Goal: Check status: Check status

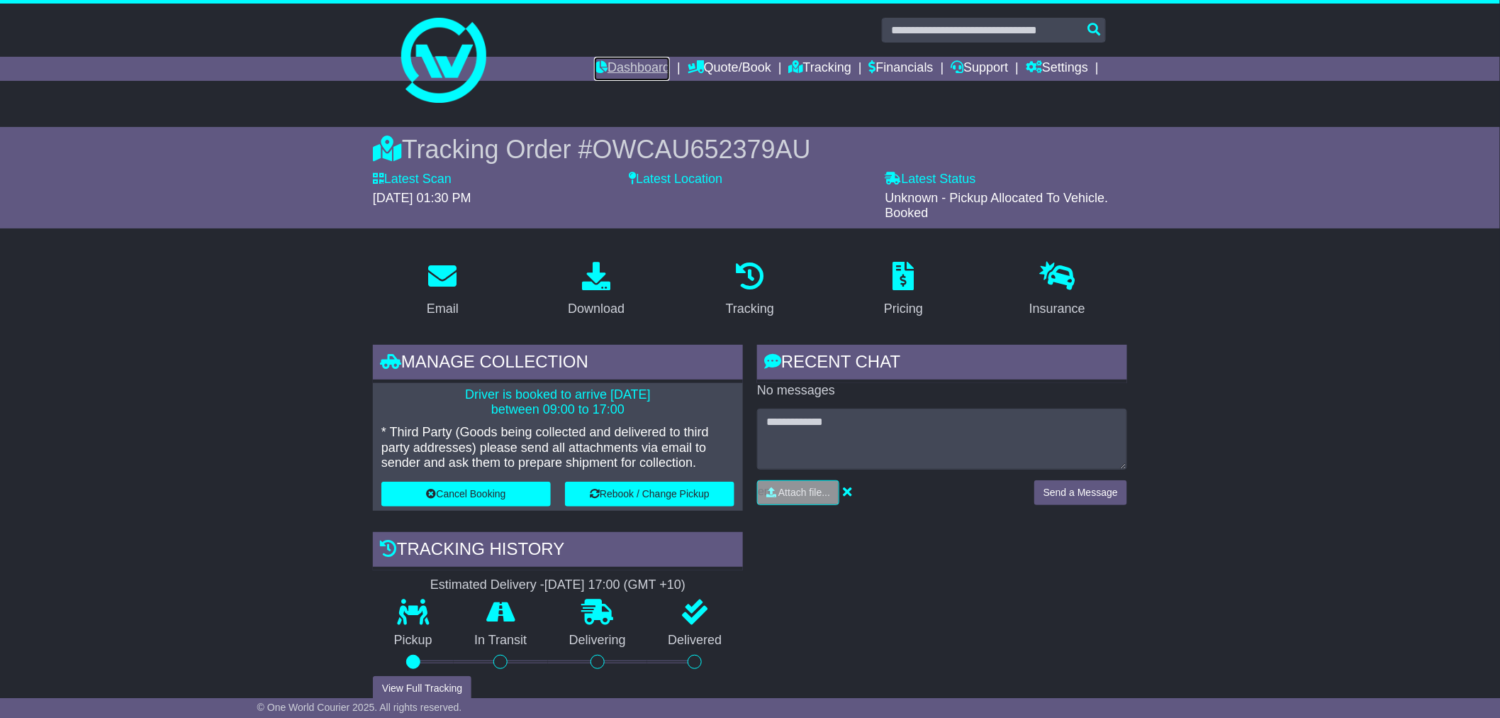
click at [622, 67] on link "Dashboard" at bounding box center [632, 69] width 76 height 24
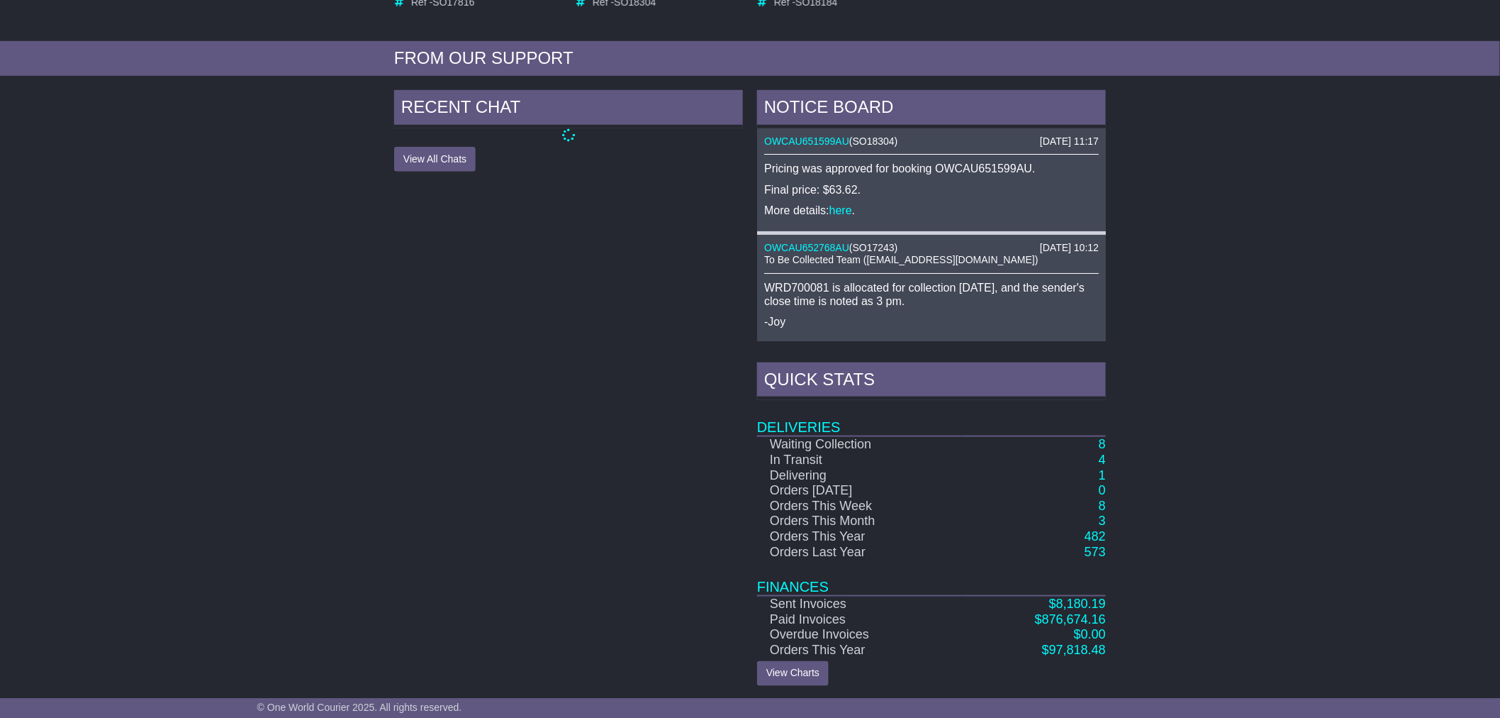
scroll to position [465, 0]
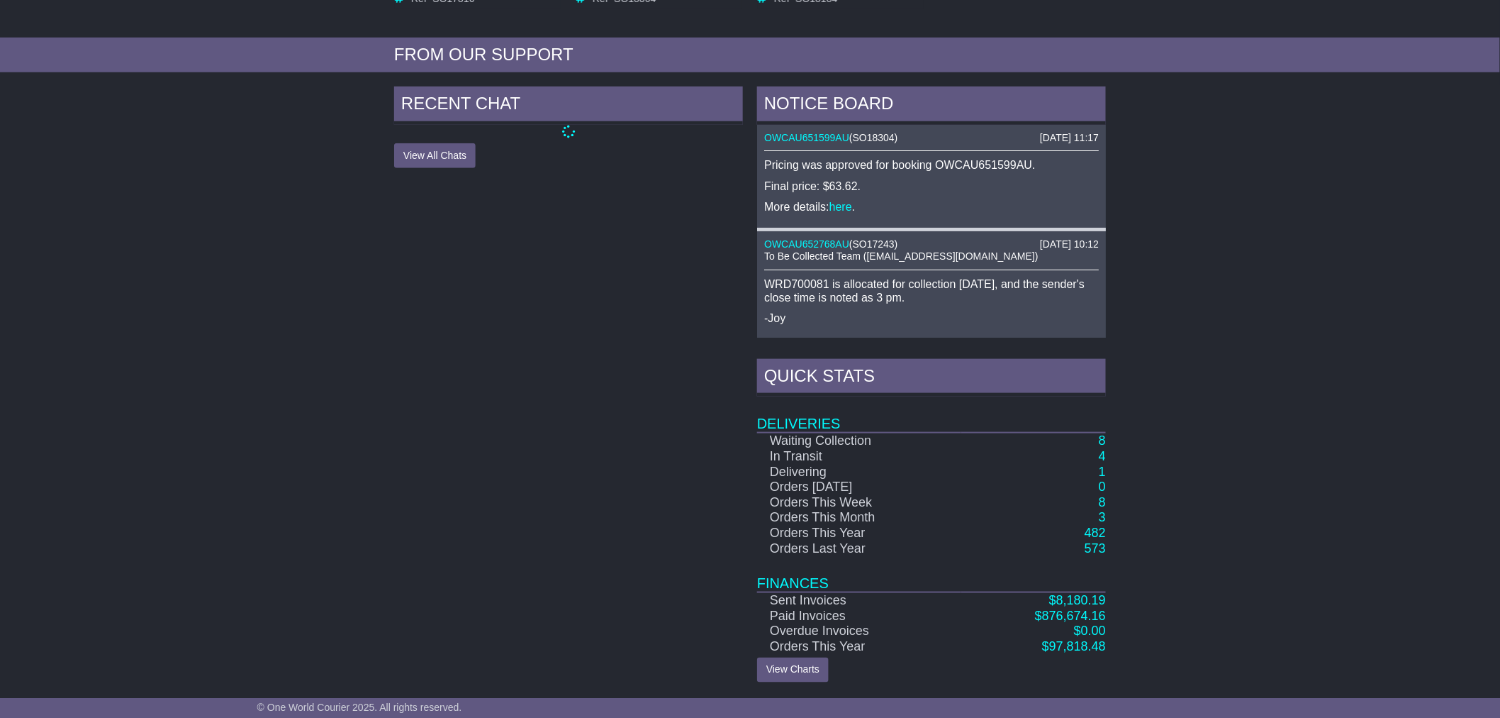
click at [1108, 440] on div "NOTICE BOARD 01 Oct 2025 11:17 OWCAU651599AU ( SO18304 ) Pricing was approved f…" at bounding box center [931, 385] width 363 height 596
click at [1103, 440] on link "8" at bounding box center [1102, 440] width 7 height 14
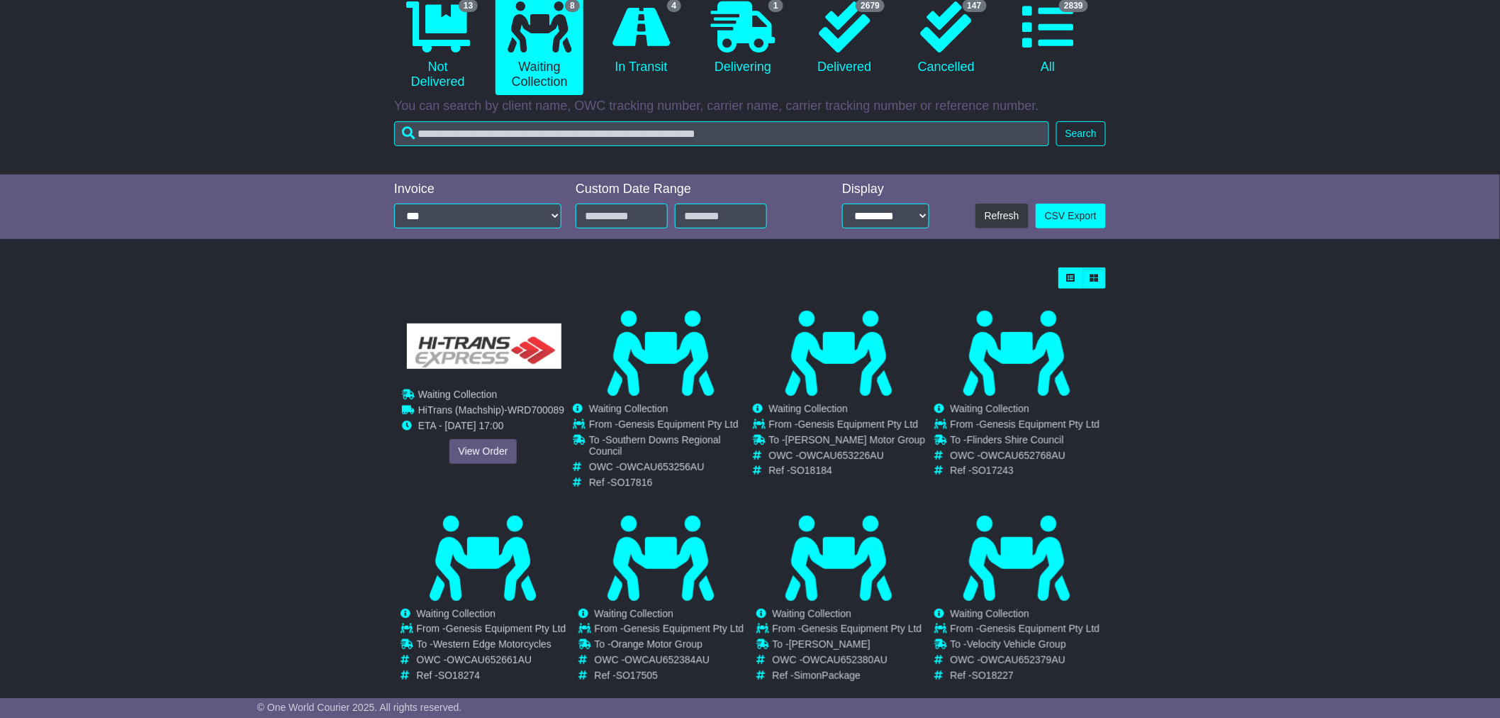
scroll to position [152, 0]
click at [486, 442] on link "View Order" at bounding box center [484, 450] width 68 height 25
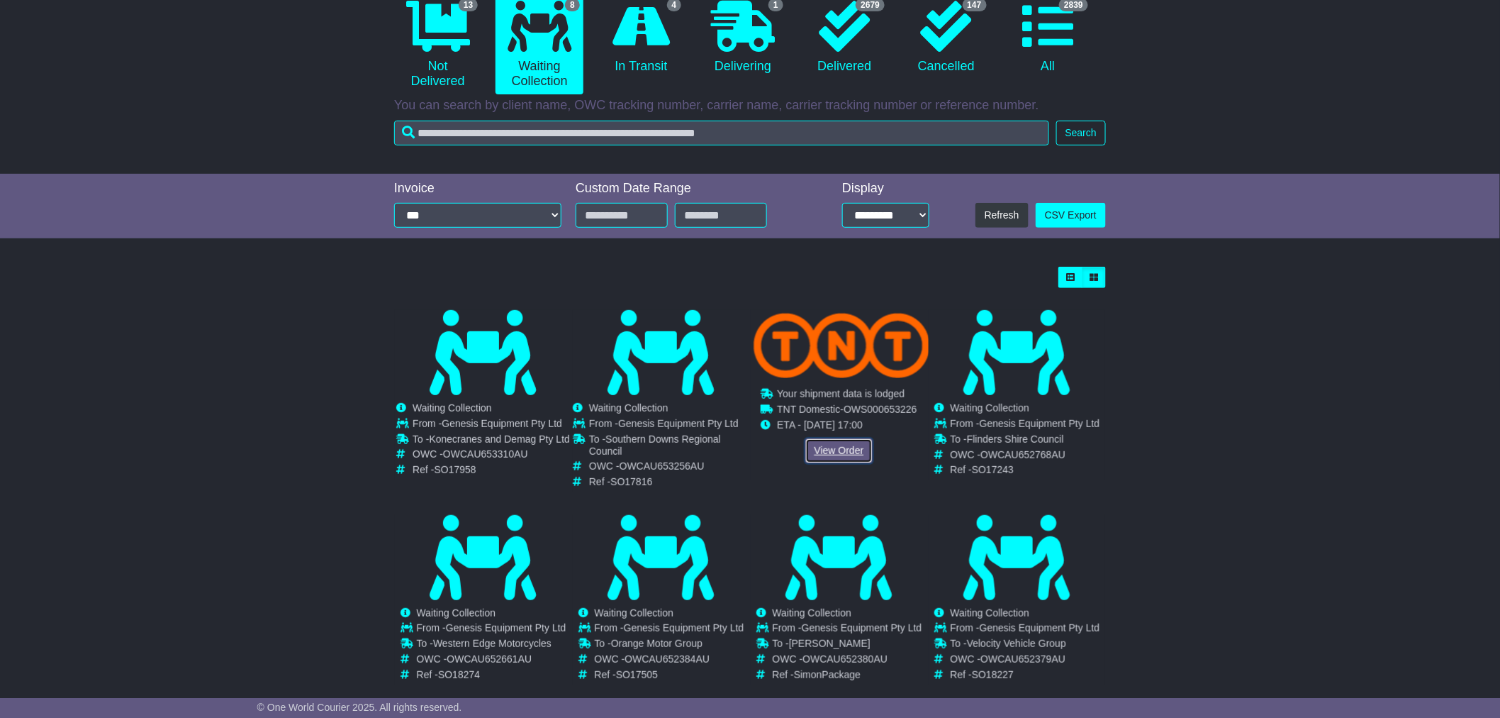
click at [841, 450] on link "View Order" at bounding box center [839, 450] width 68 height 25
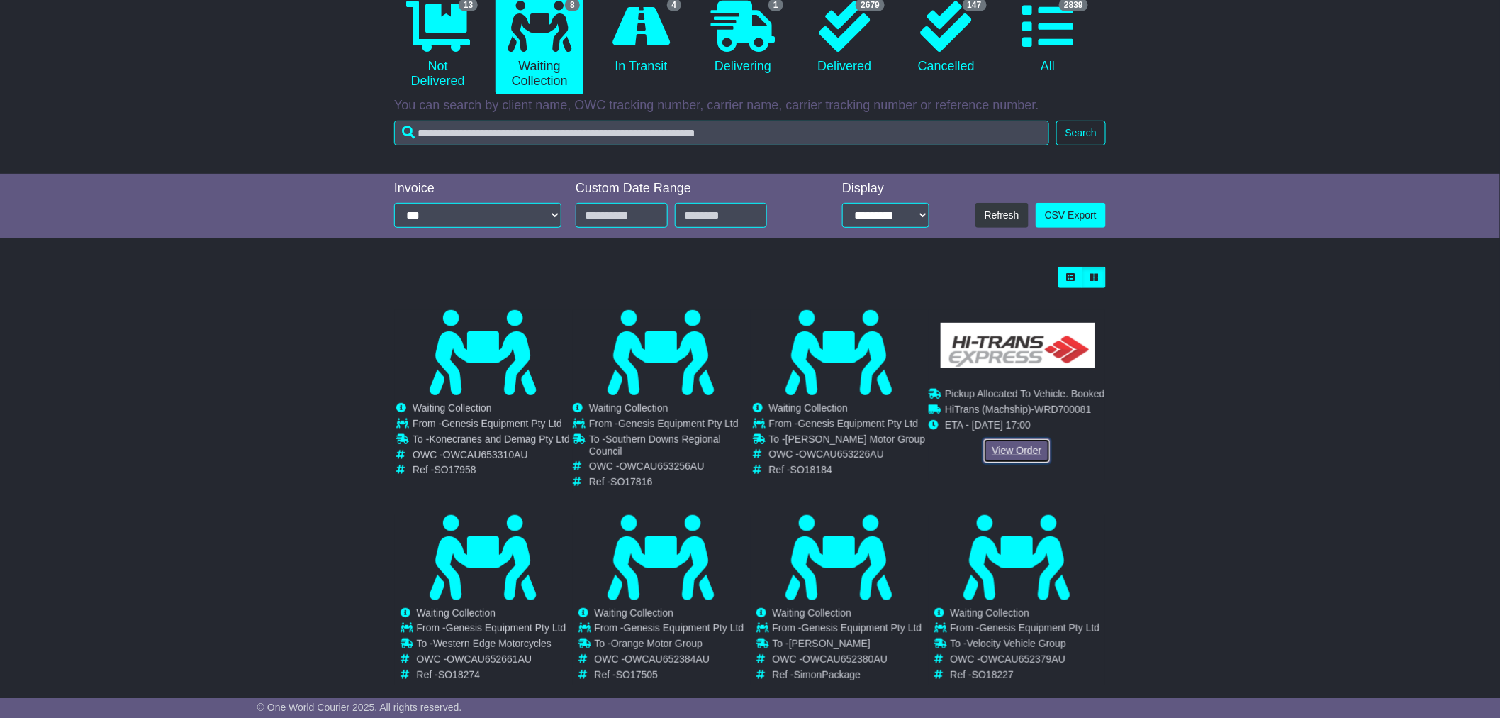
click at [1022, 441] on link "View Order" at bounding box center [1017, 450] width 68 height 25
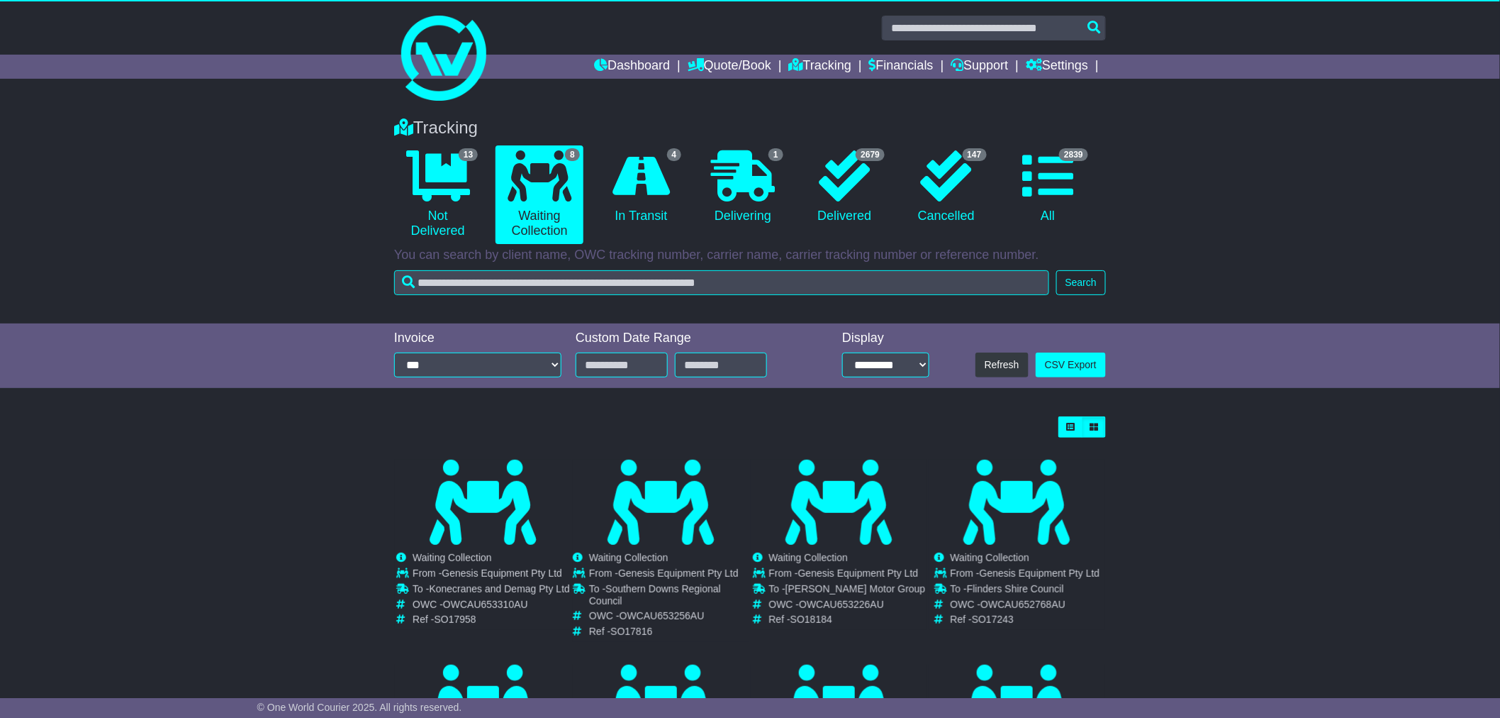
scroll to position [0, 0]
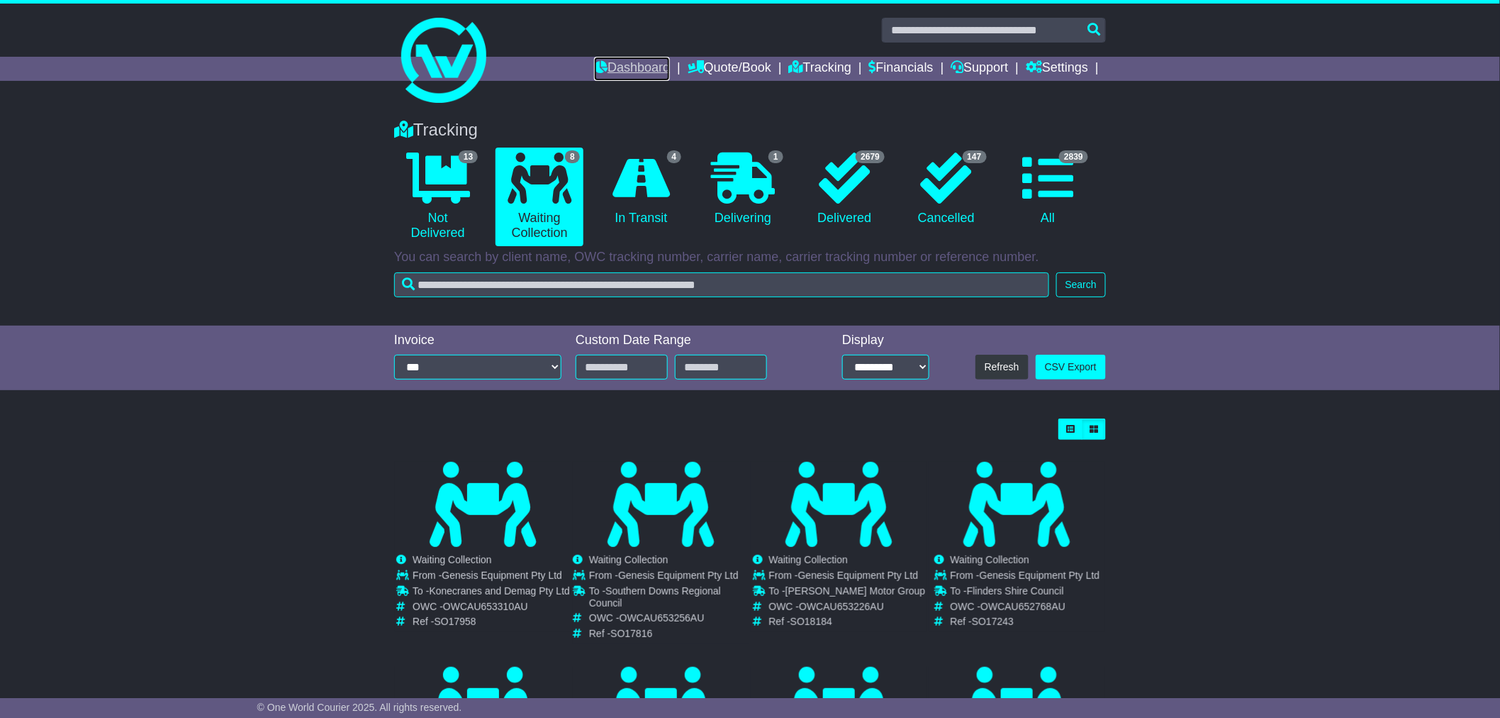
click at [612, 71] on link "Dashboard" at bounding box center [632, 69] width 76 height 24
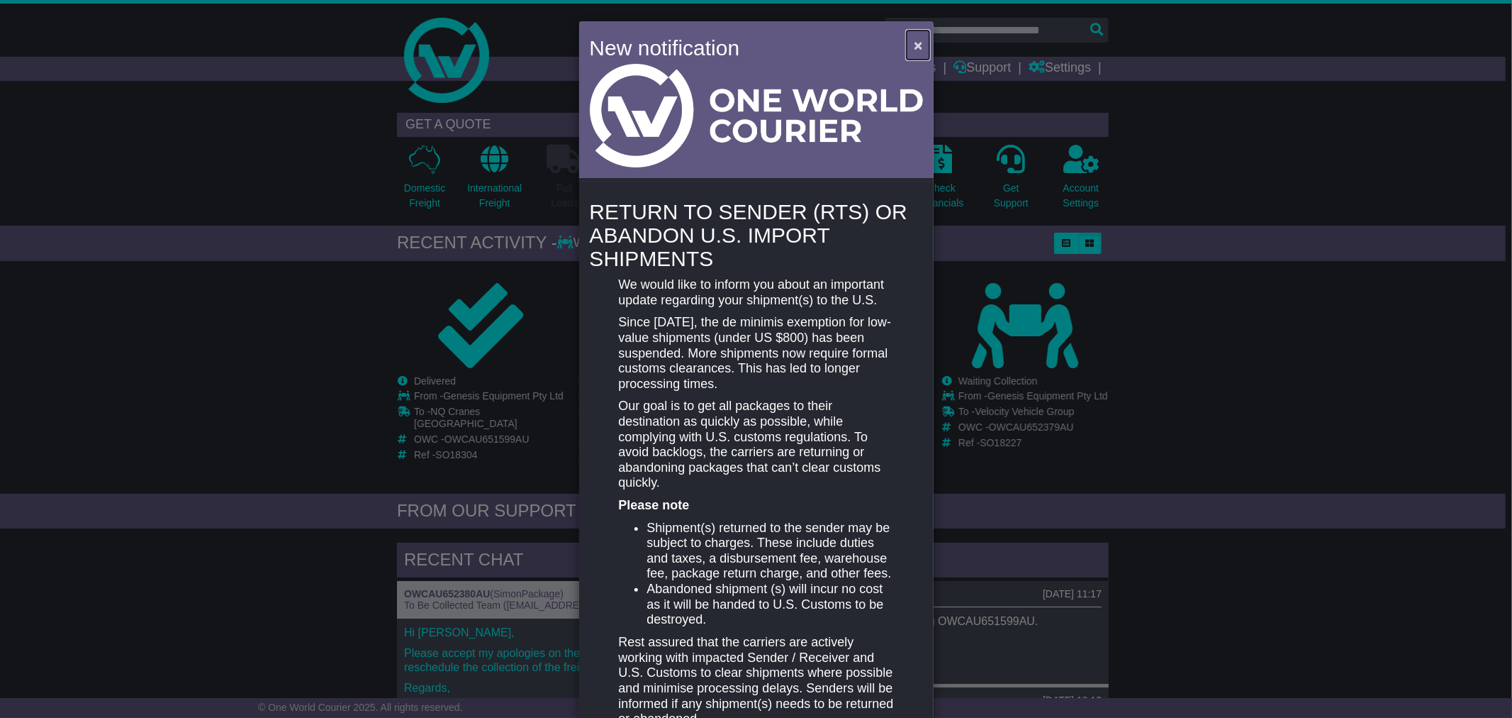
click at [914, 40] on span "×" at bounding box center [918, 45] width 9 height 16
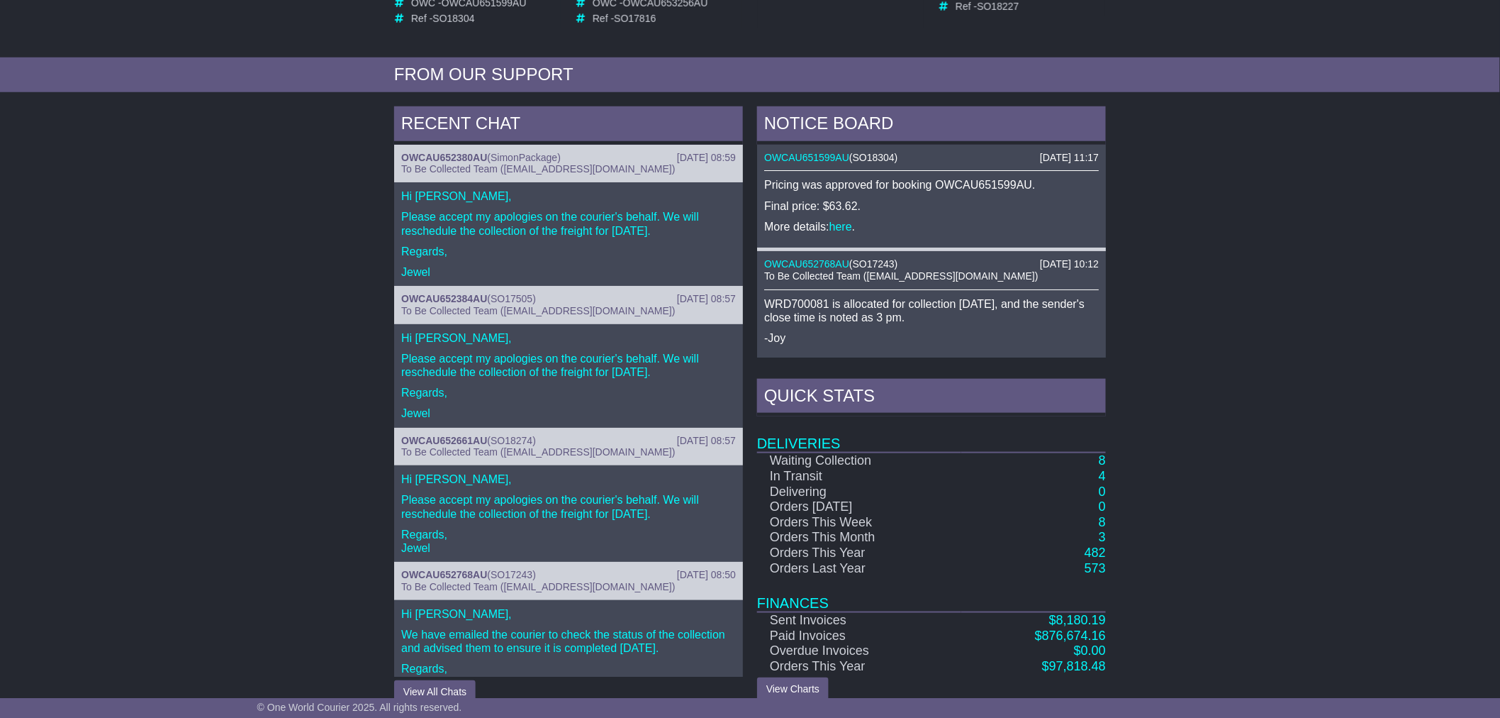
scroll to position [469, 0]
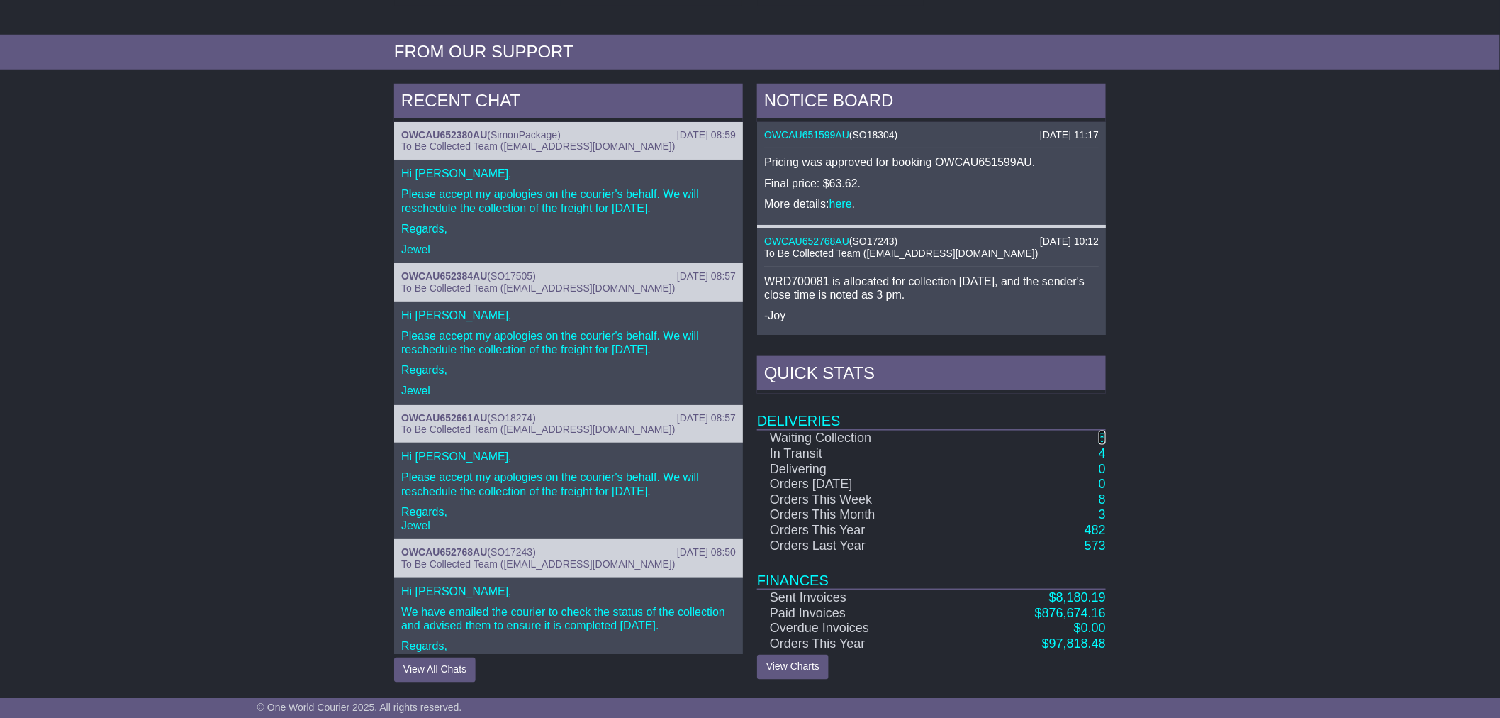
click at [1102, 433] on link "8" at bounding box center [1102, 437] width 7 height 14
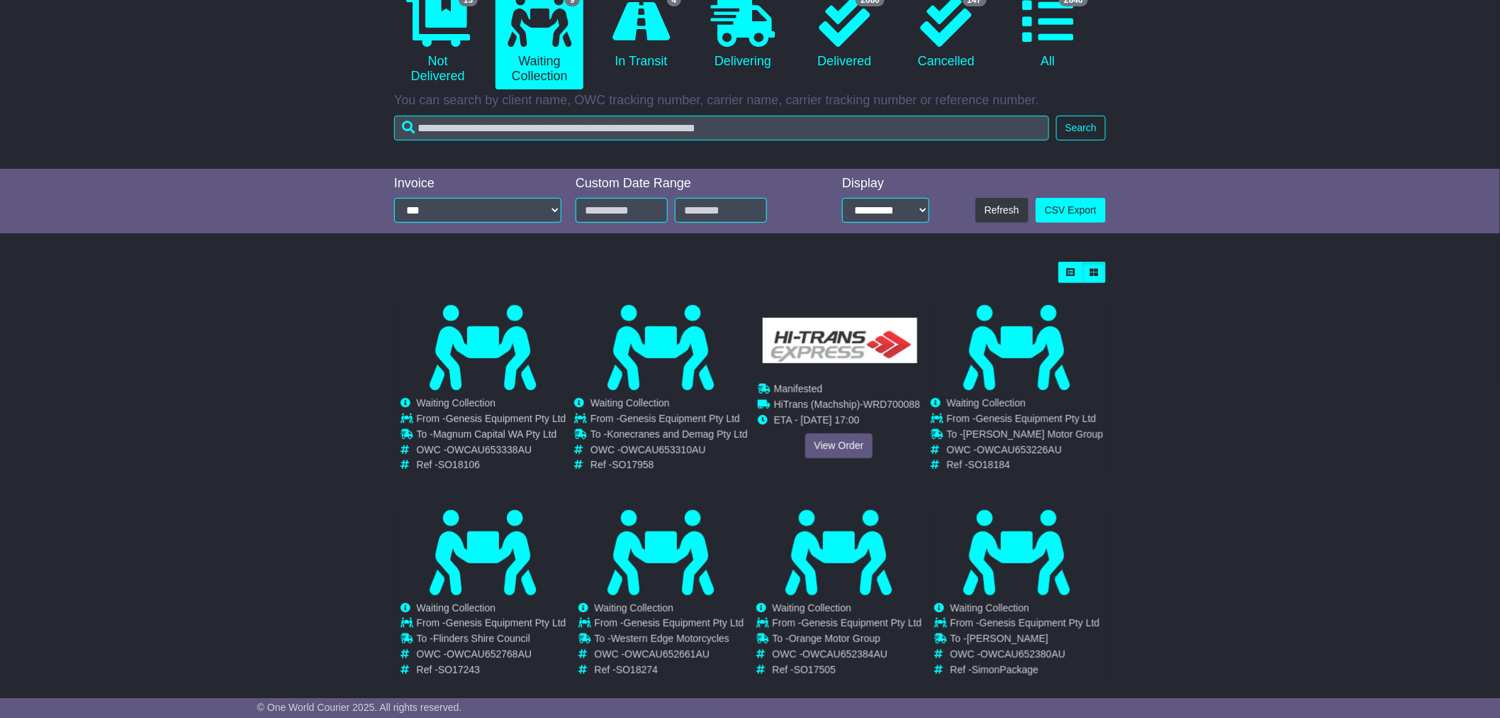
scroll to position [157, 0]
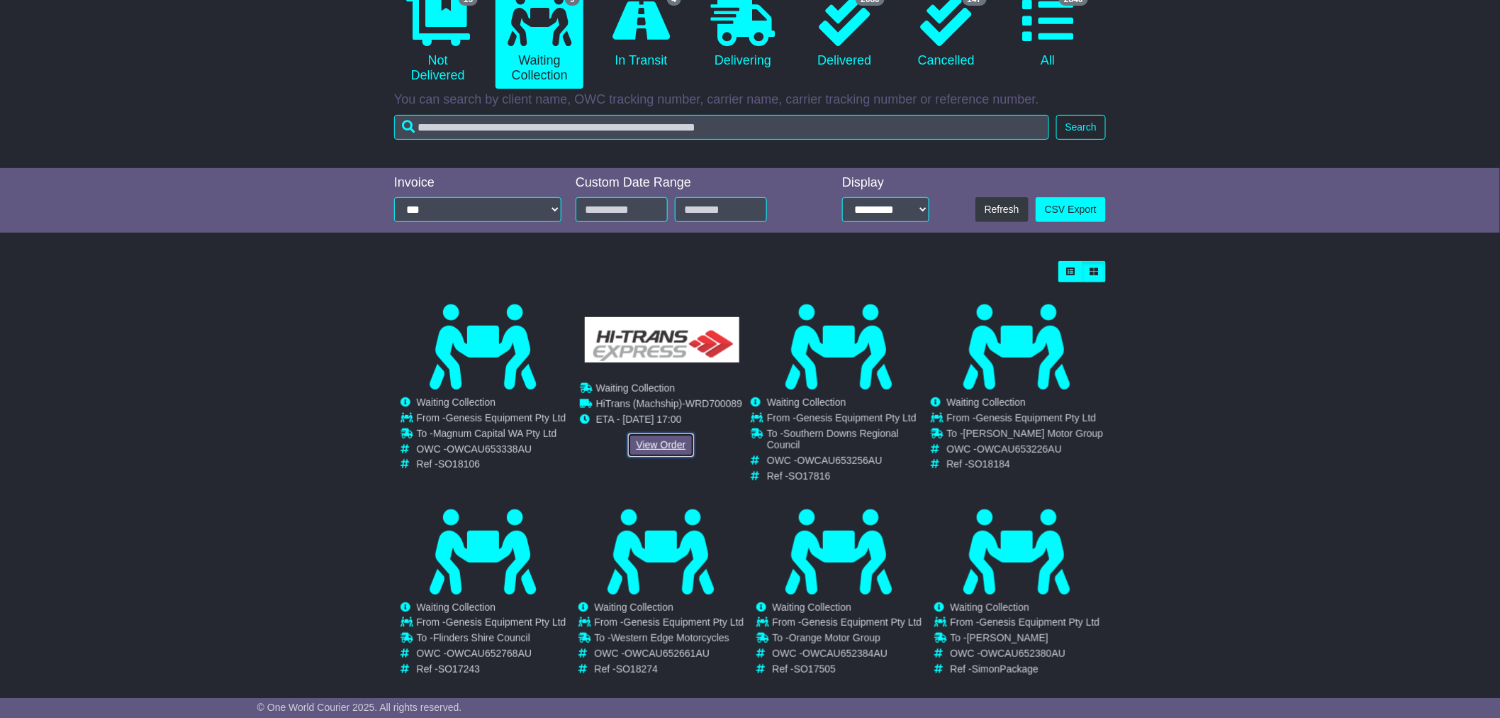
click at [659, 442] on link "View Order" at bounding box center [661, 445] width 68 height 25
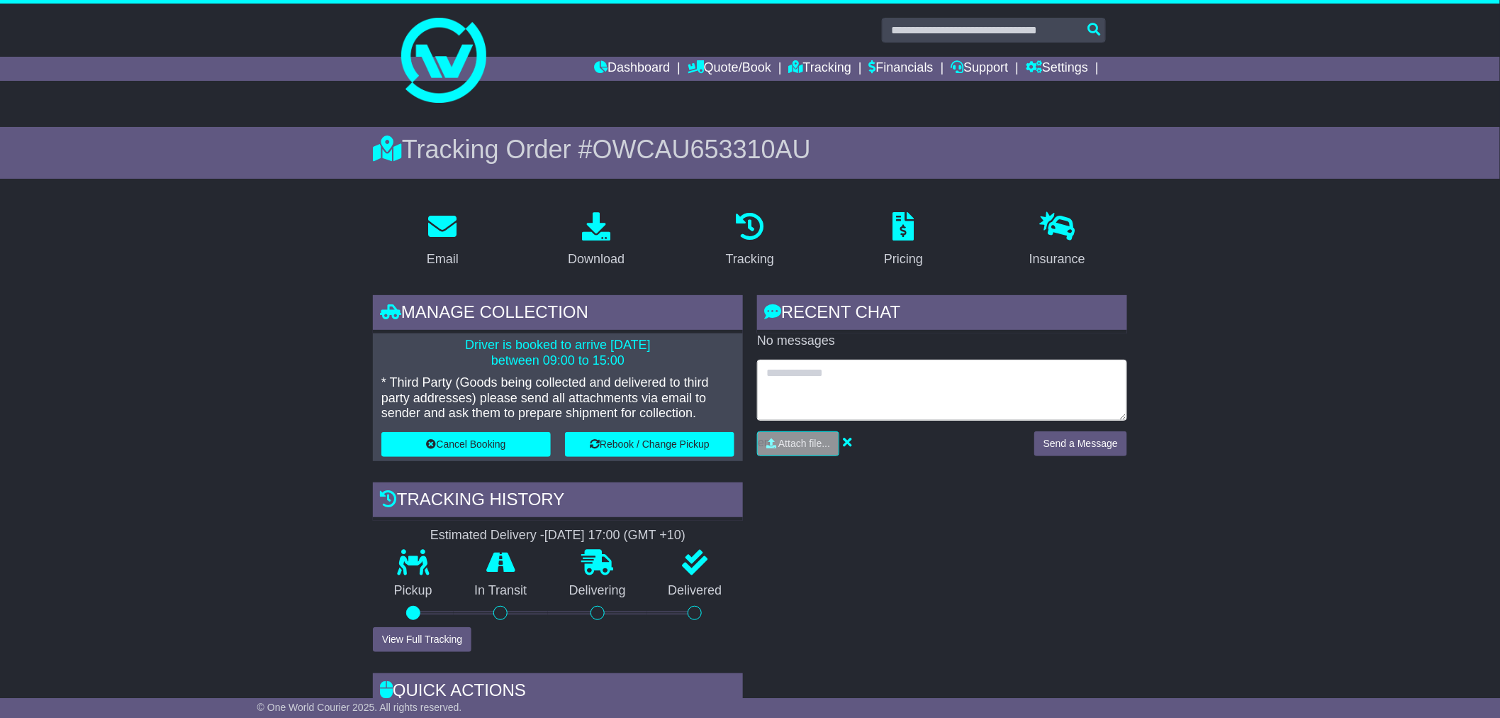
click at [863, 390] on textarea at bounding box center [942, 389] width 370 height 61
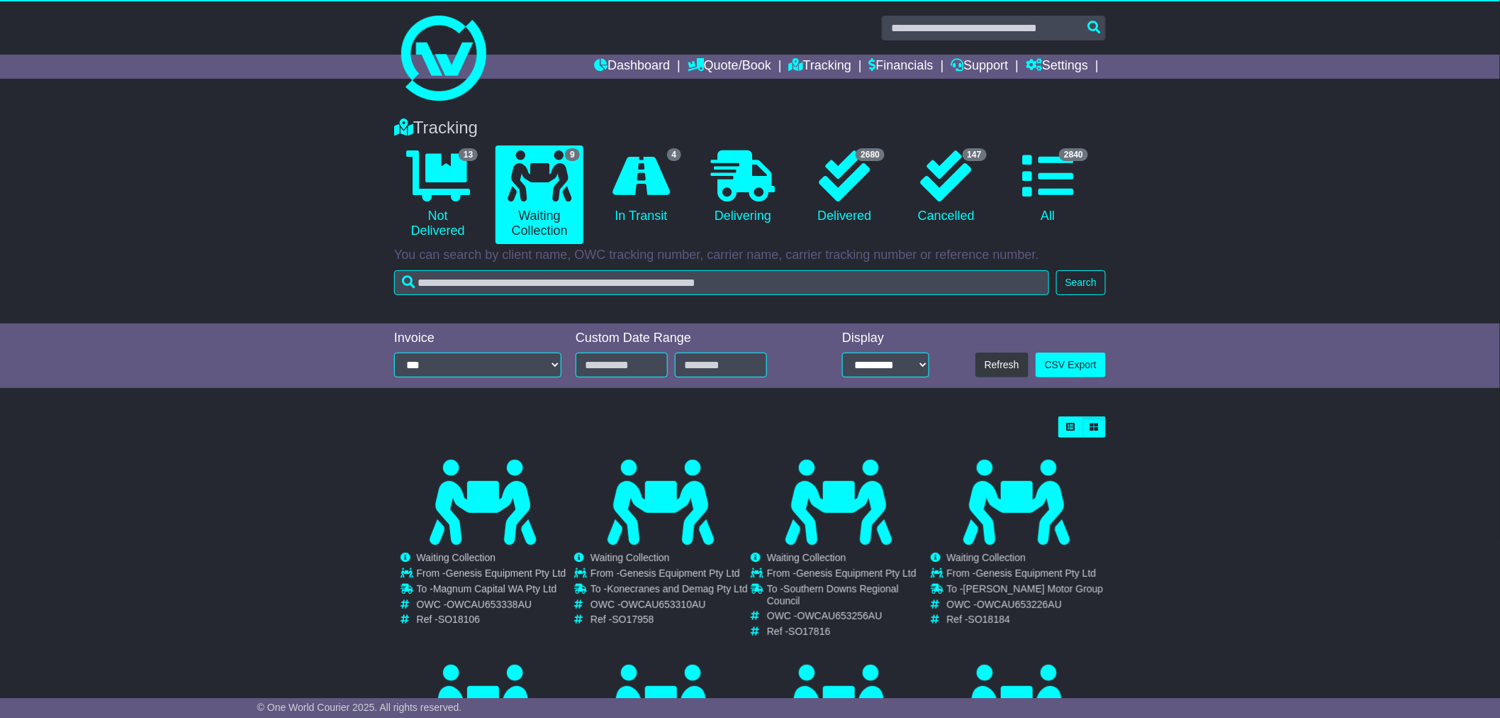
scroll to position [1, 0]
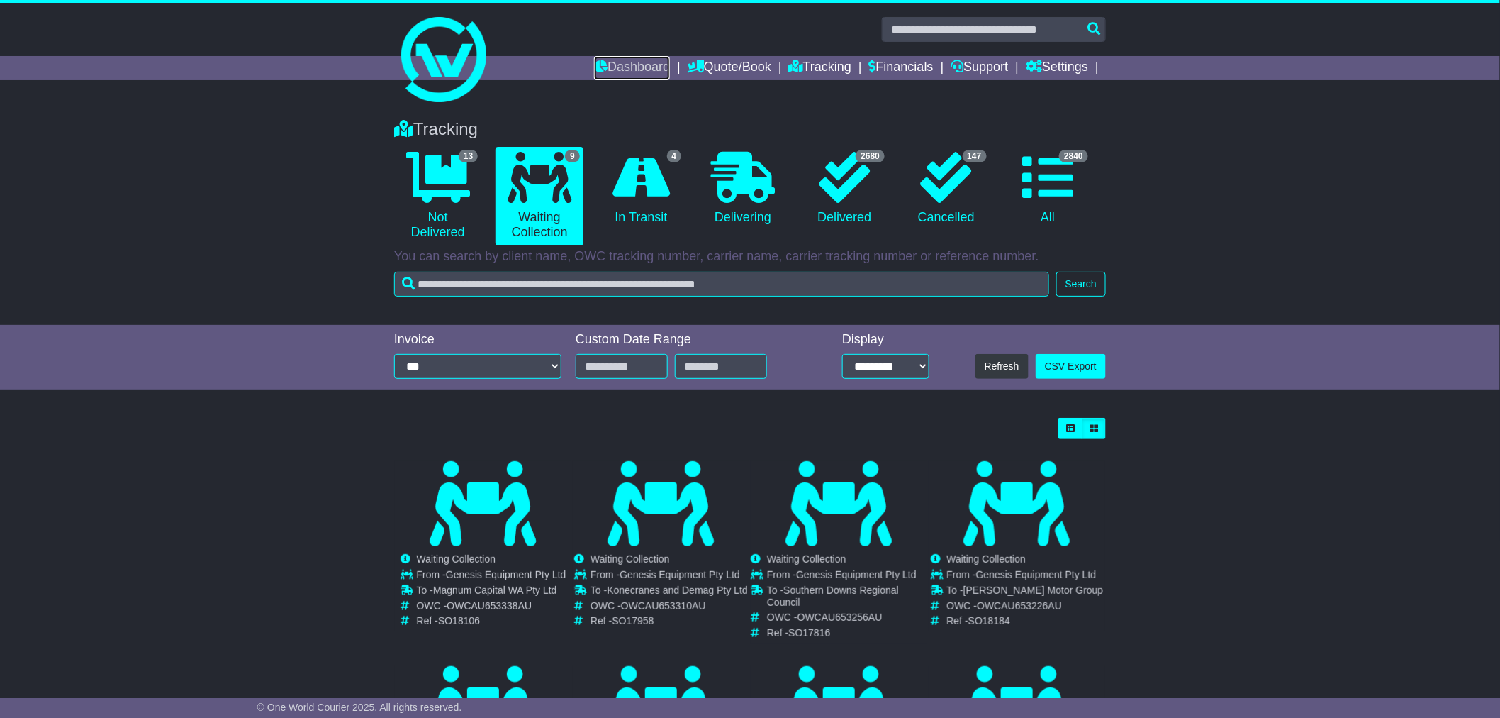
click at [626, 75] on link "Dashboard" at bounding box center [632, 68] width 76 height 24
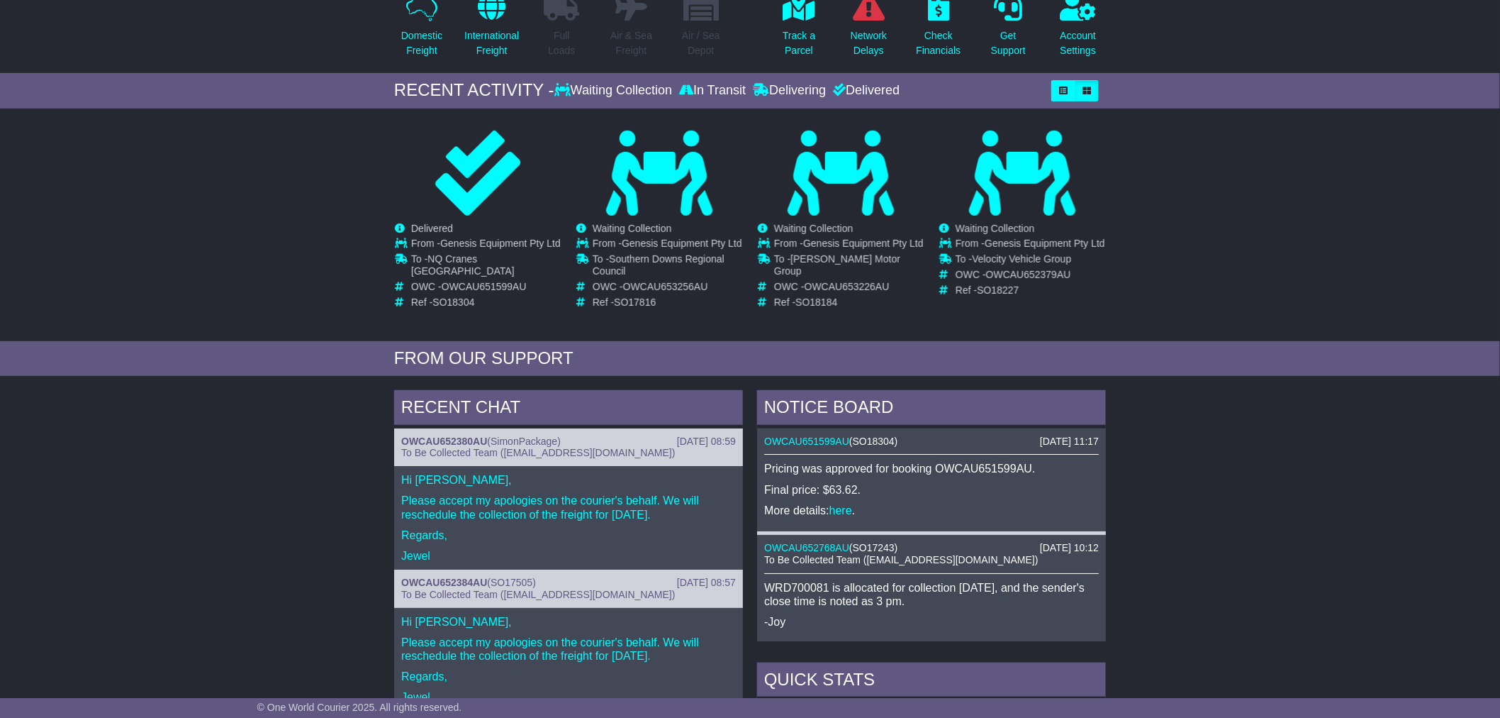
scroll to position [152, 0]
